Goal: Transaction & Acquisition: Purchase product/service

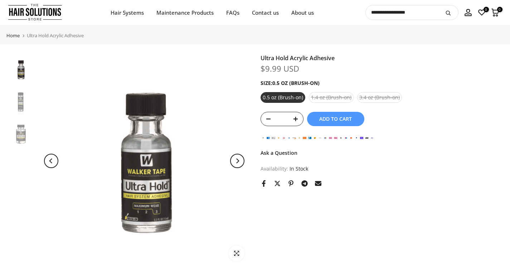
click at [319, 114] on button "Add to cart" at bounding box center [335, 119] width 57 height 14
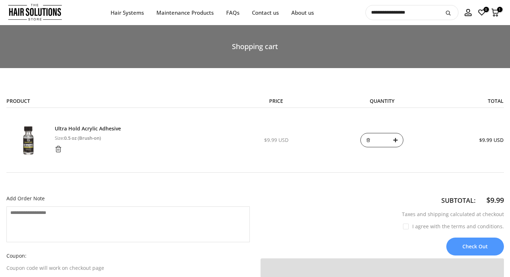
select select "**********"
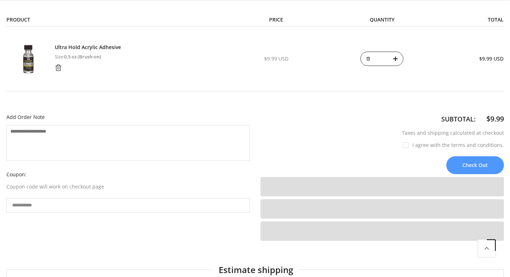
scroll to position [107, 0]
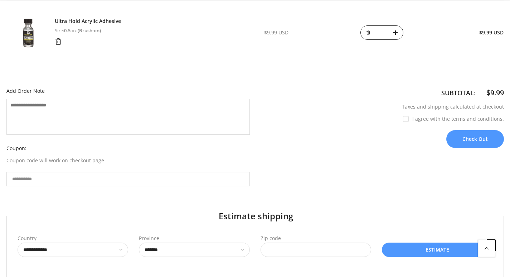
click at [408, 121] on label "I agree with the terms and conditions." at bounding box center [453, 118] width 101 height 7
drag, startPoint x: 463, startPoint y: 141, endPoint x: 454, endPoint y: 124, distance: 19.0
click at [463, 141] on button "Check Out" at bounding box center [475, 139] width 58 height 18
